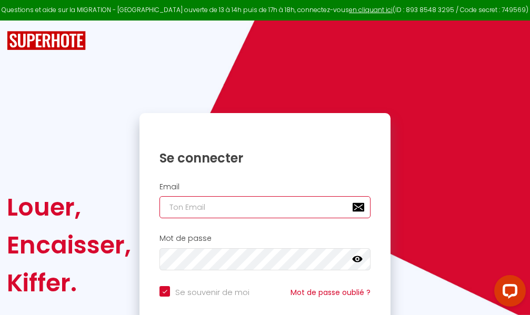
click at [269, 210] on input "email" at bounding box center [264, 207] width 211 height 22
type input "m"
checkbox input "true"
type input "ma"
checkbox input "true"
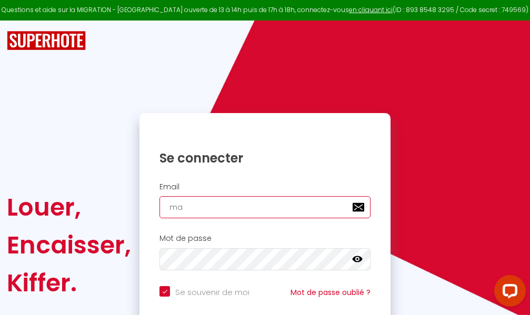
type input "mar"
checkbox input "true"
type input "marc"
checkbox input "true"
type input "marcd"
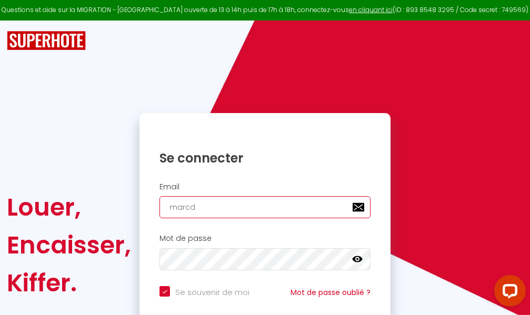
checkbox input "true"
type input "marcdp"
checkbox input "true"
type input "marcdpo"
checkbox input "true"
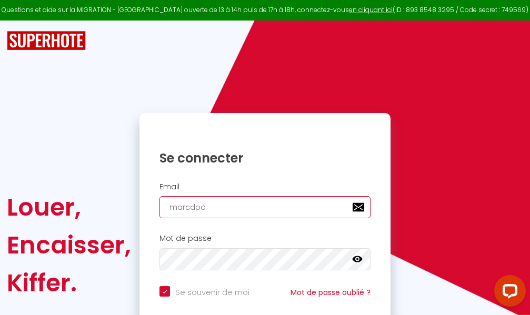
type input "marcdpoz"
checkbox input "true"
type input "marcdpoz."
checkbox input "true"
type input "marcdpoz.l"
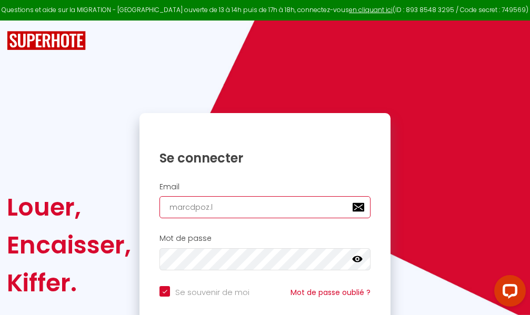
checkbox input "true"
type input "marcdpoz.lo"
checkbox input "true"
type input "marcdpoz.loc"
checkbox input "true"
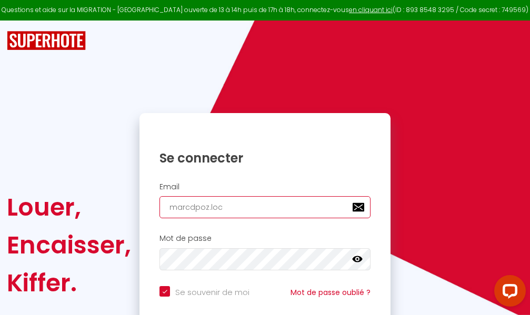
type input "marcdpoz.loca"
checkbox input "true"
type input "marcdpoz.locat"
checkbox input "true"
type input "marcdpoz.locati"
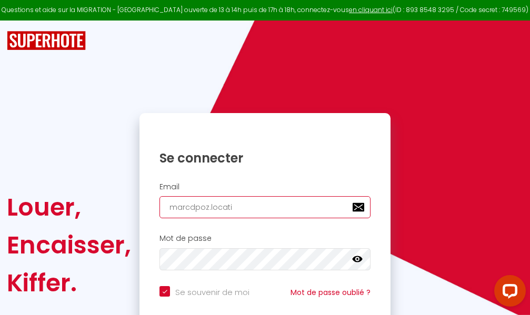
checkbox input "true"
type input "marcdpoz.locatio"
checkbox input "true"
type input "marcdpoz.location"
checkbox input "true"
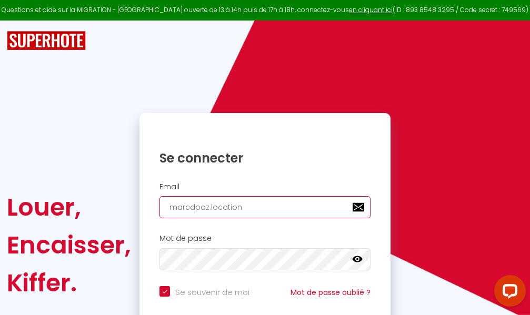
type input "marcdpoz.location@"
checkbox input "true"
type input "marcdpoz.location@g"
checkbox input "true"
type input "marcdpoz.location@gm"
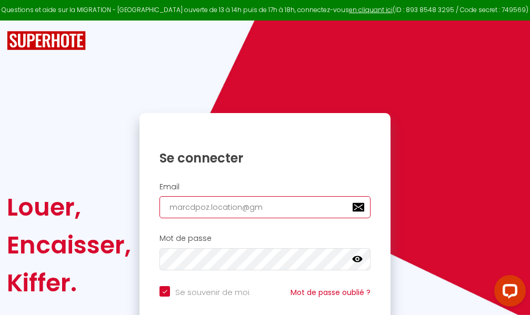
checkbox input "true"
type input "marcdpoz.location@gma"
checkbox input "true"
type input "marcdpoz.location@gmai"
checkbox input "true"
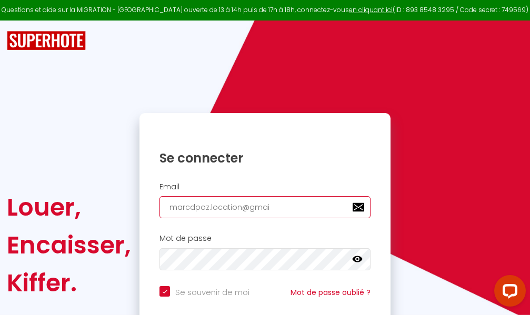
type input "[EMAIL_ADDRESS]"
checkbox input "true"
type input "[EMAIL_ADDRESS]."
checkbox input "true"
type input "marcdpoz.location@gmail.c"
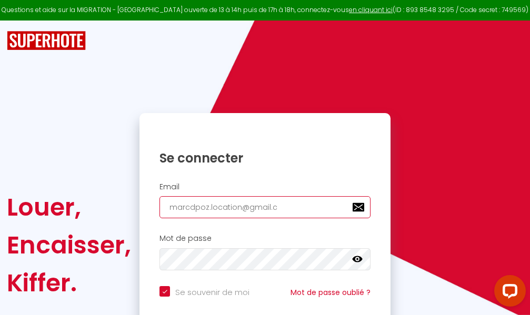
checkbox input "true"
type input "[EMAIL_ADDRESS][DOMAIN_NAME]"
checkbox input "true"
type input "[EMAIL_ADDRESS][DOMAIN_NAME]"
checkbox input "true"
